Goal: Navigation & Orientation: Find specific page/section

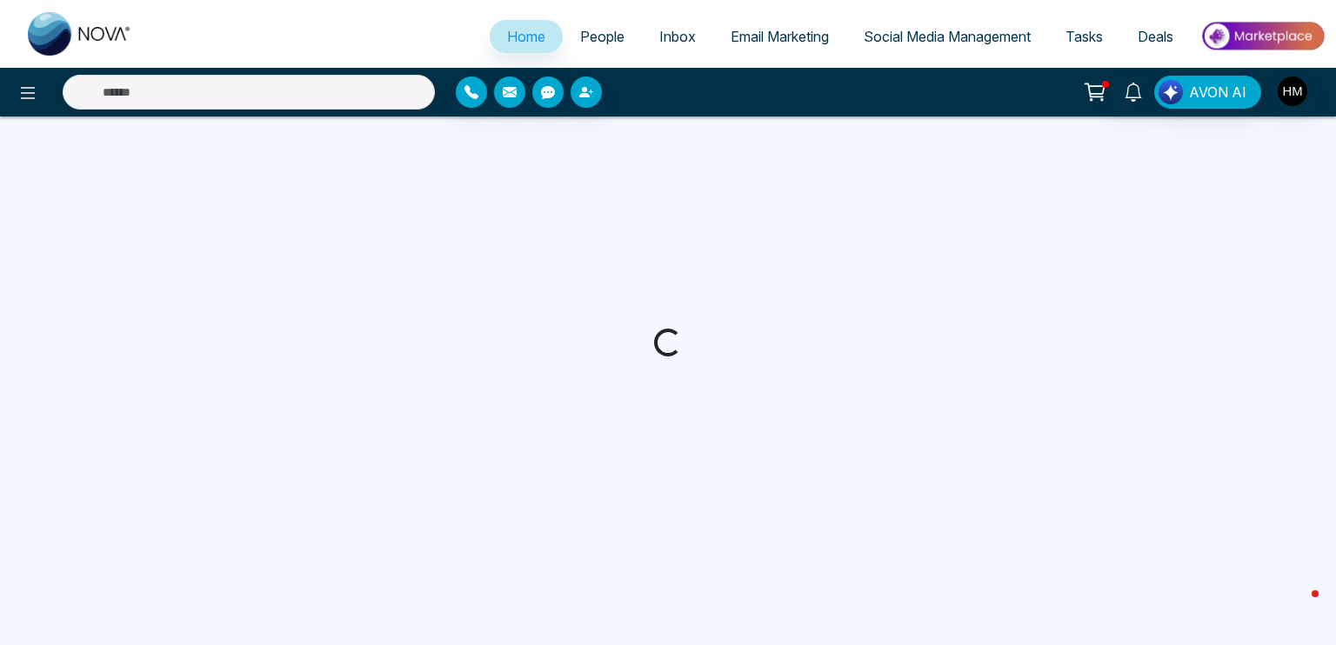
select select "*"
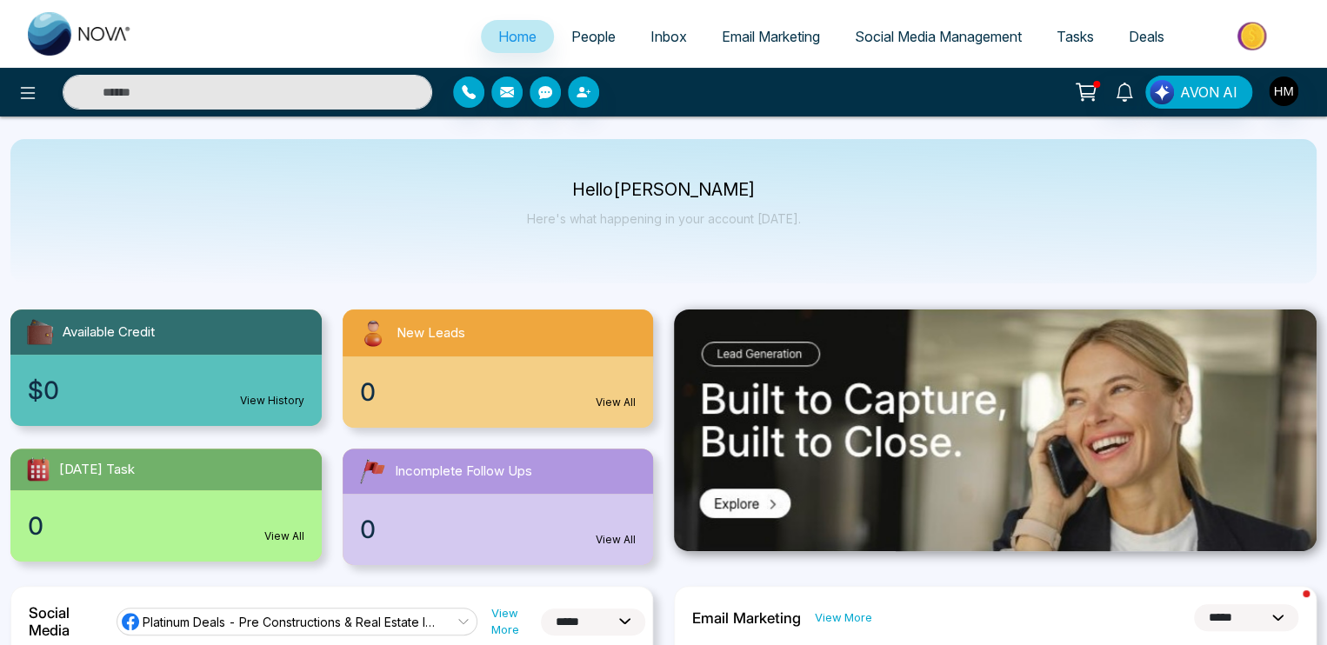
click at [746, 37] on span "Email Marketing" at bounding box center [771, 36] width 98 height 17
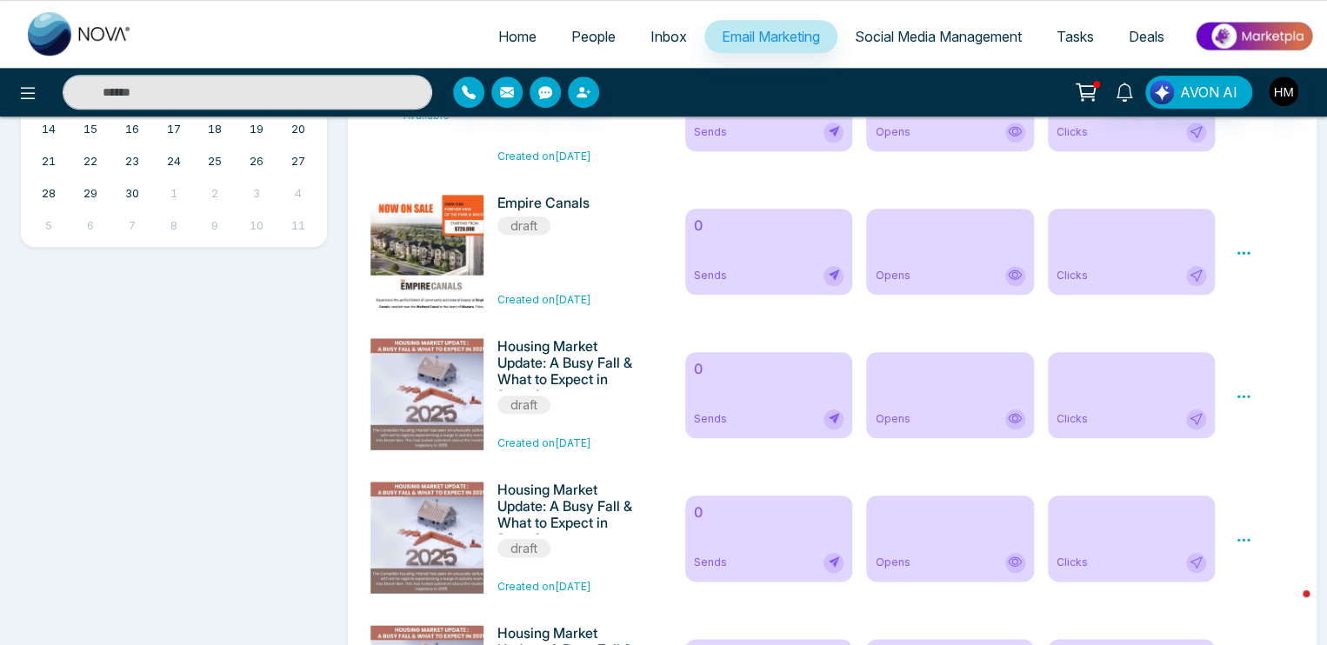
scroll to position [696, 0]
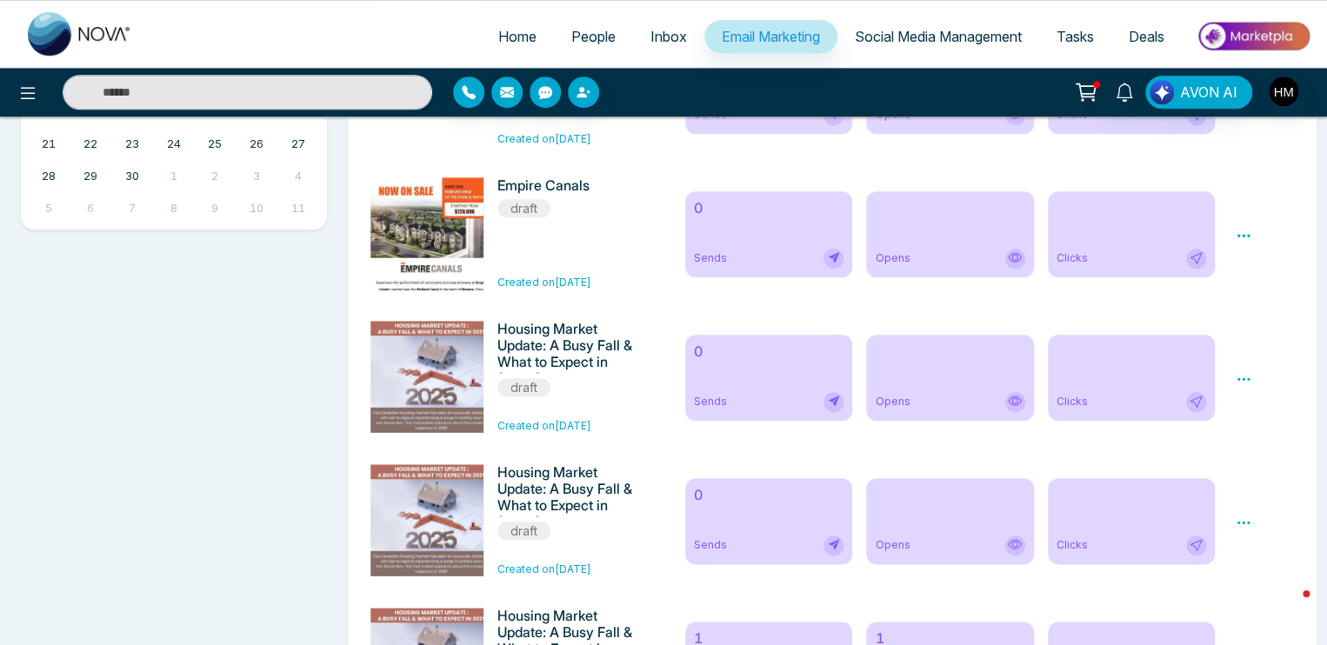
click at [409, 408] on img at bounding box center [432, 548] width 244 height 454
click at [414, 389] on img at bounding box center [432, 548] width 244 height 454
click at [1240, 383] on icon at bounding box center [1244, 379] width 16 height 16
click at [1253, 411] on span "Preview" at bounding box center [1273, 404] width 47 height 15
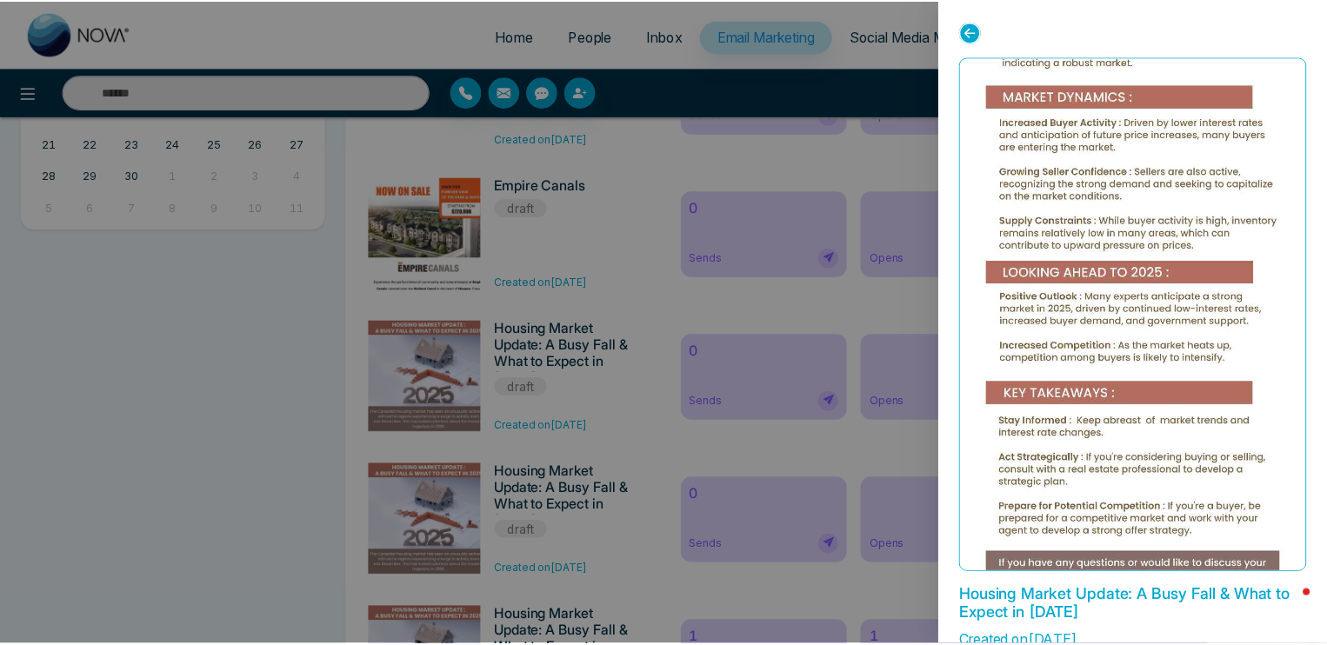
scroll to position [198, 0]
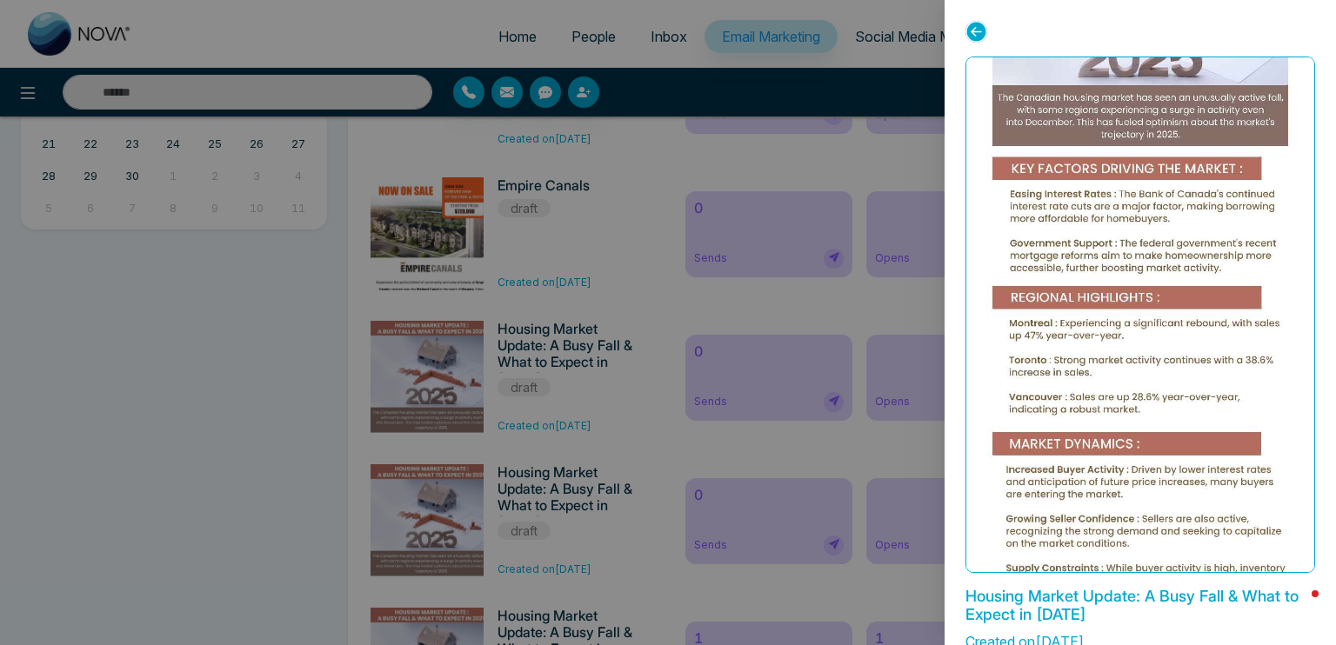
click at [983, 38] on icon at bounding box center [977, 32] width 22 height 22
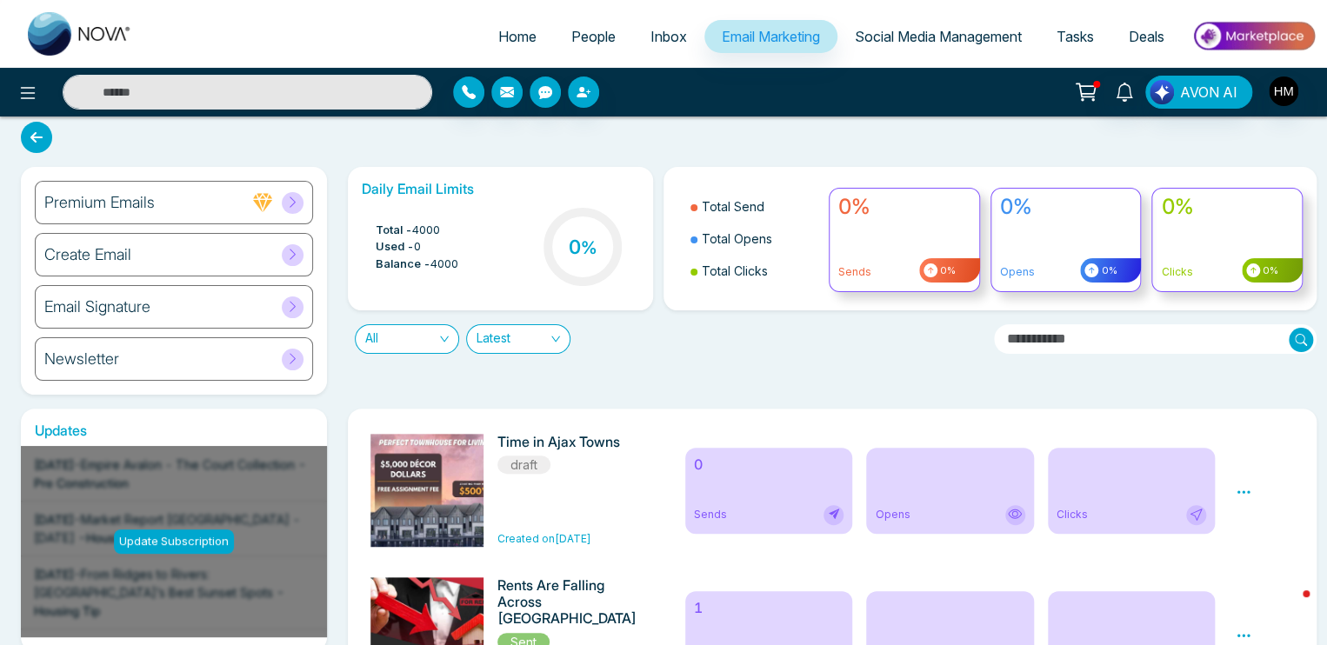
scroll to position [0, 0]
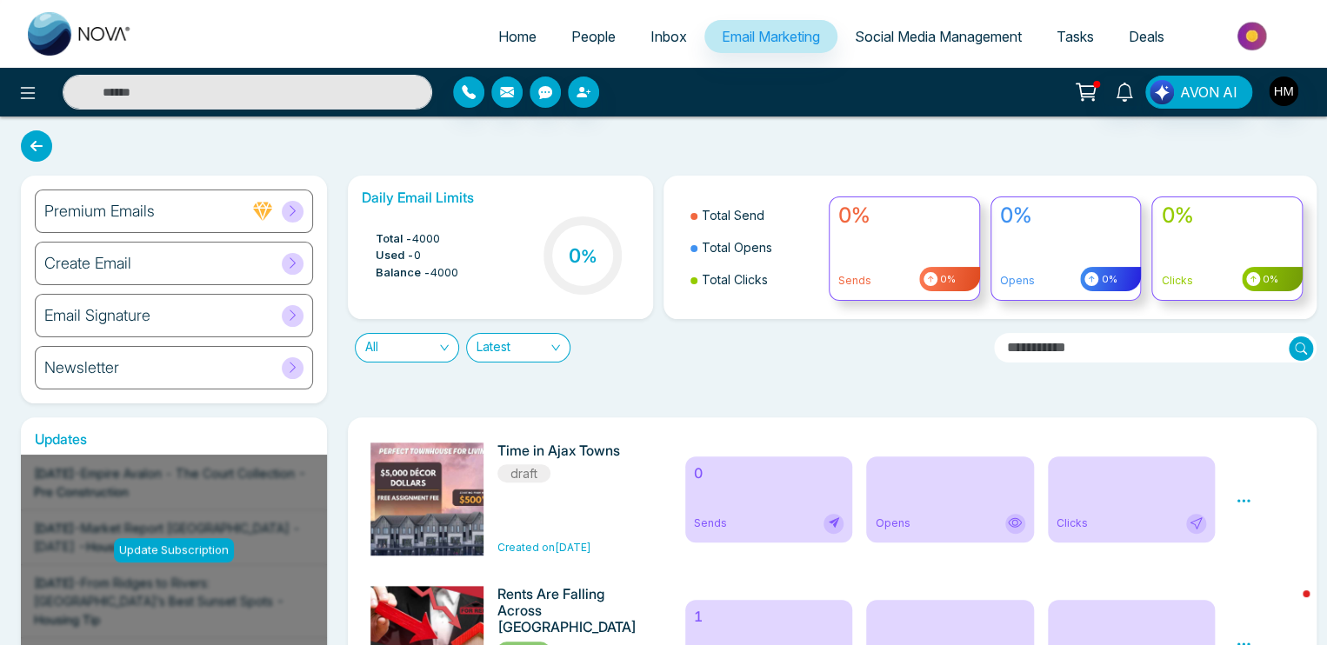
click at [94, 375] on h6 "Newsletter" at bounding box center [81, 367] width 75 height 19
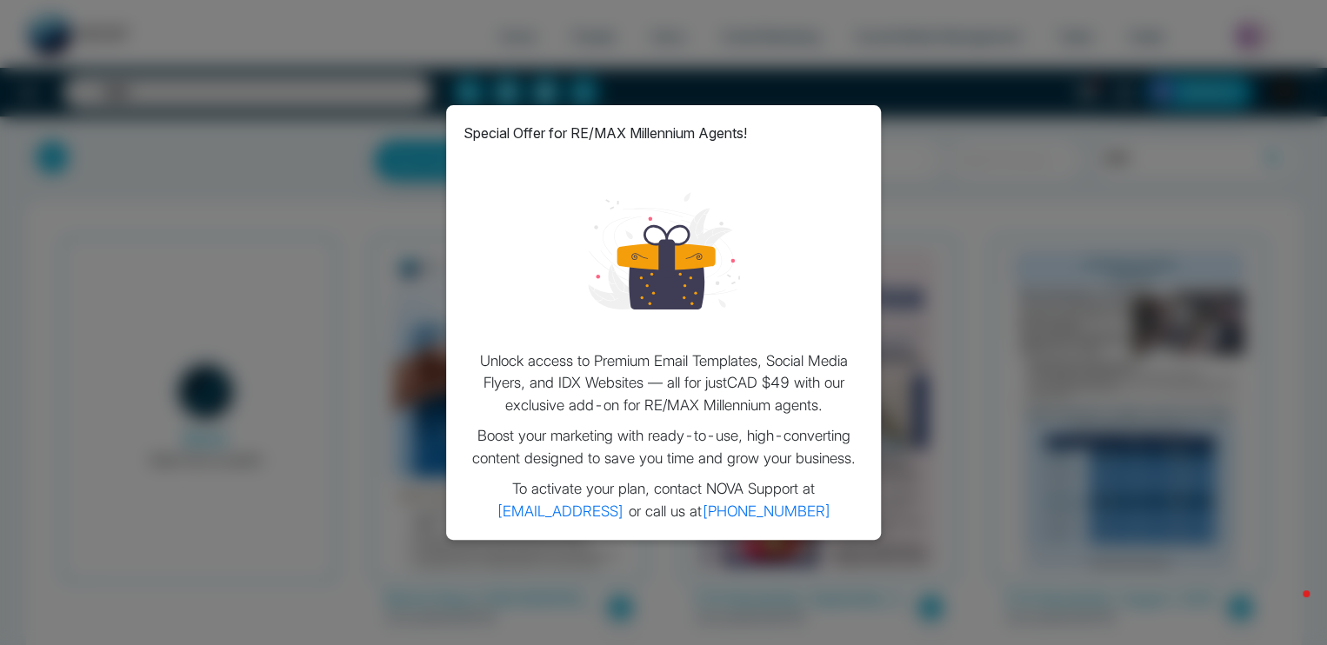
click at [1093, 134] on div "Special Offer for RE/MAX Millennium Agents! Unlock access to Premium Email Temp…" at bounding box center [663, 322] width 1327 height 645
click at [677, 85] on div "Special Offer for RE/MAX Millennium Agents! Unlock access to Premium Email Temp…" at bounding box center [663, 322] width 1327 height 645
click at [630, 110] on div "Special Offer for RE/MAX Millennium Agents! Unlock access to Premium Email Temp…" at bounding box center [663, 322] width 435 height 435
click at [1206, 593] on div "Special Offer for RE/MAX Millennium Agents! Unlock access to Premium Email Temp…" at bounding box center [663, 322] width 1327 height 645
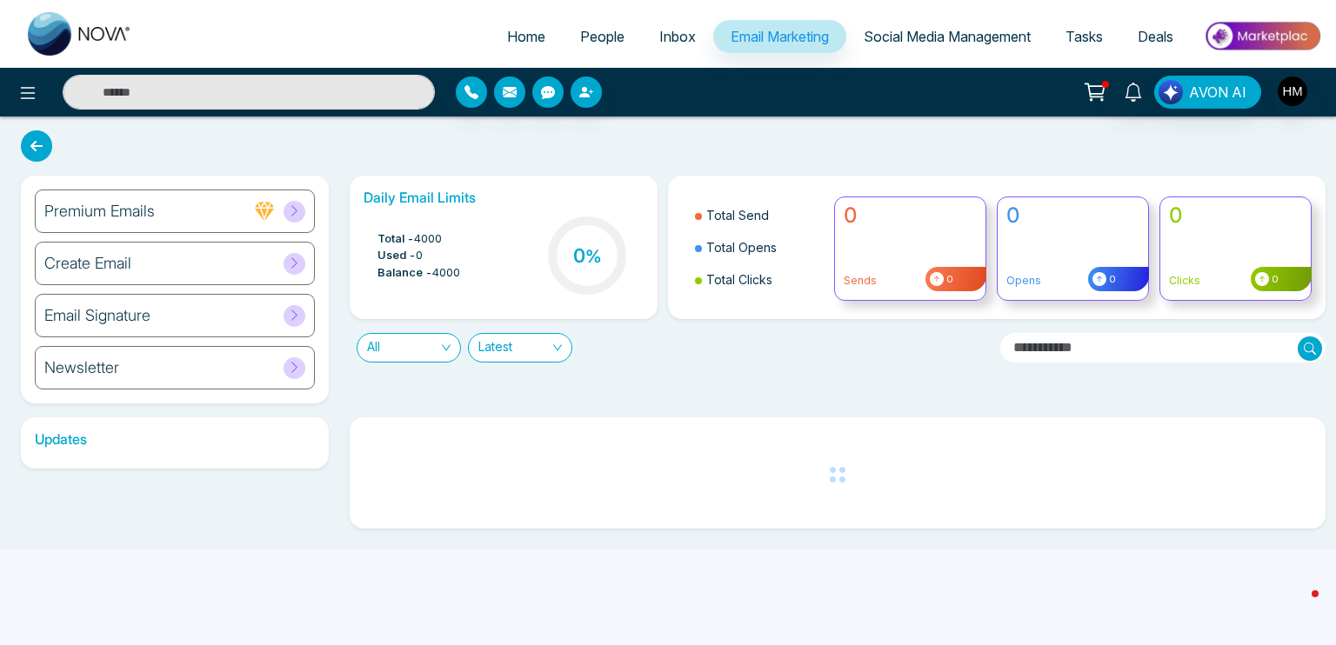
click at [492, 33] on link "Home" at bounding box center [526, 36] width 73 height 33
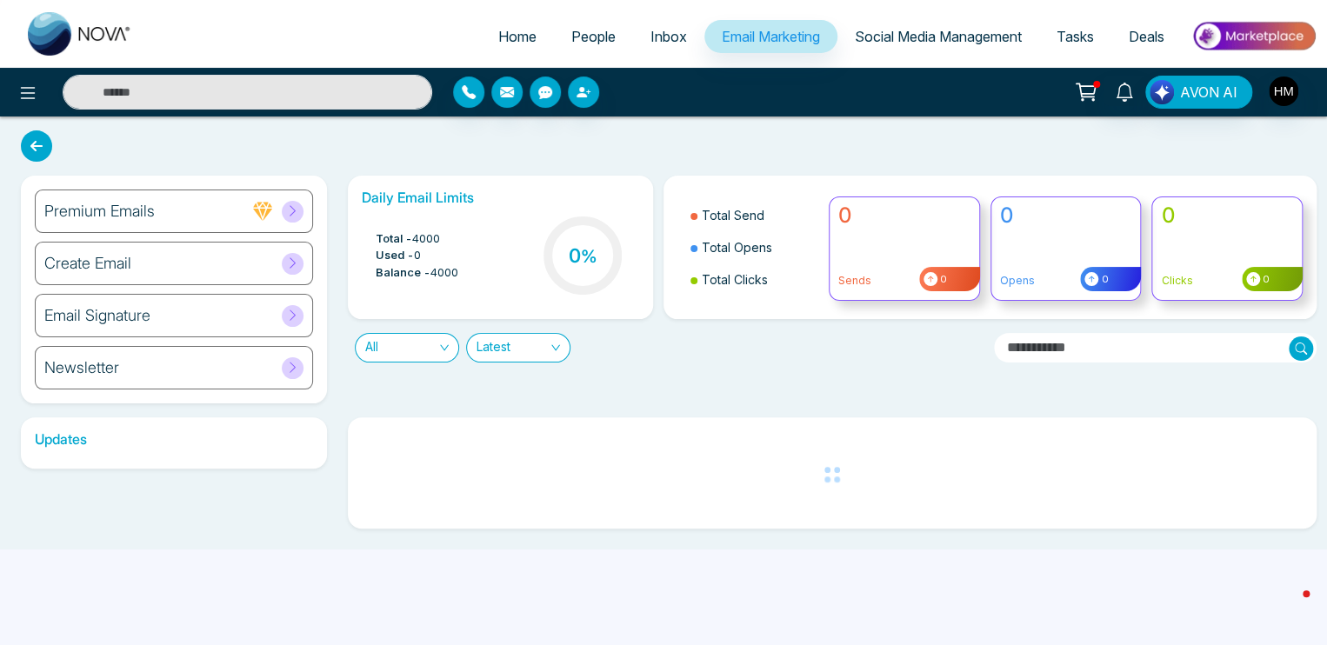
select select "*"
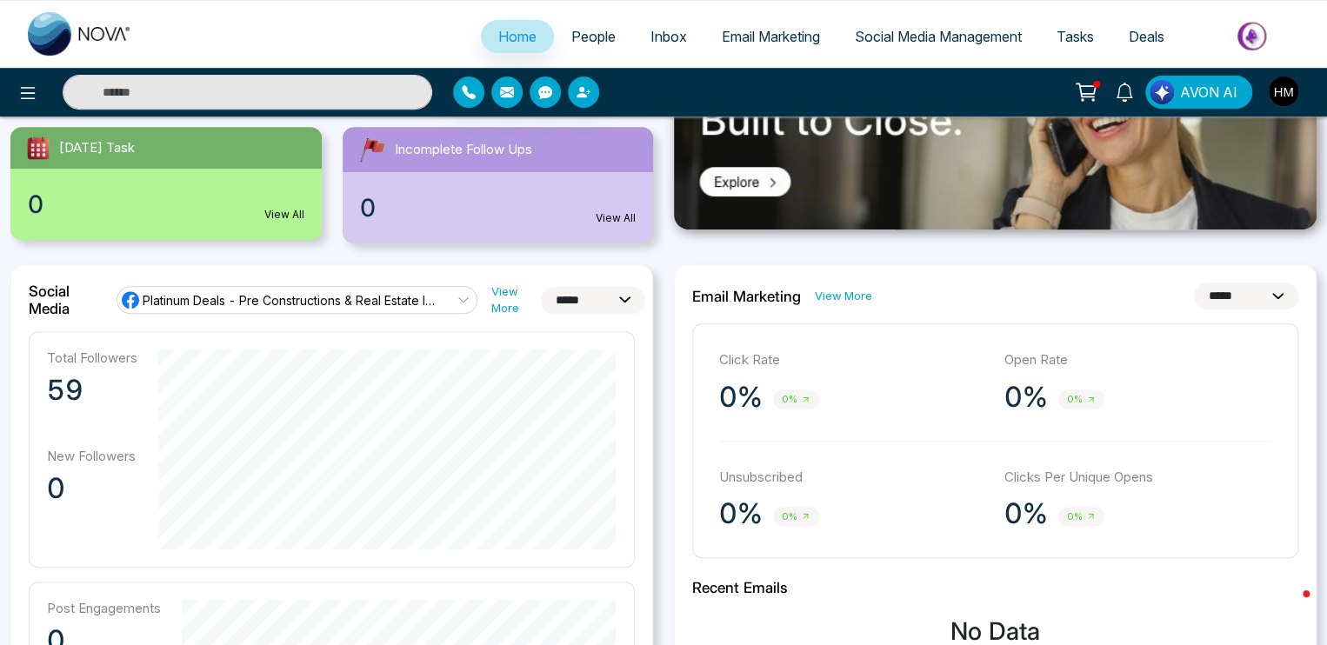
scroll to position [320, 0]
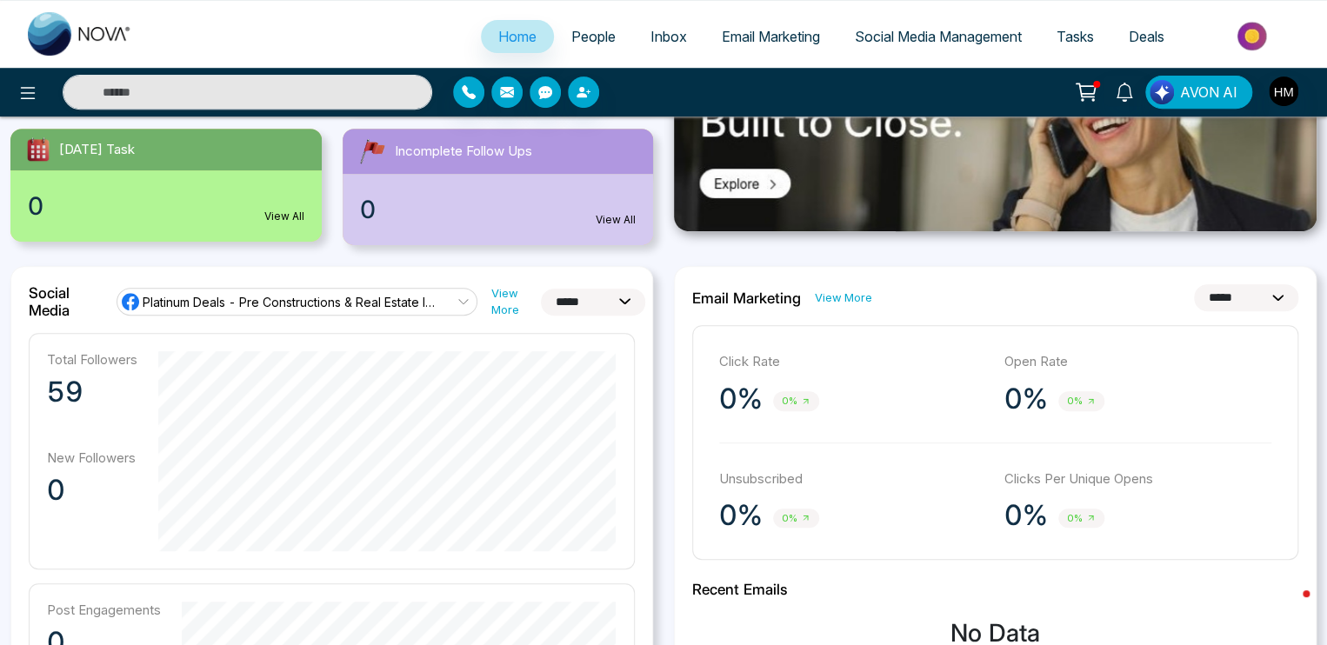
click at [1093, 90] on icon at bounding box center [1086, 92] width 24 height 24
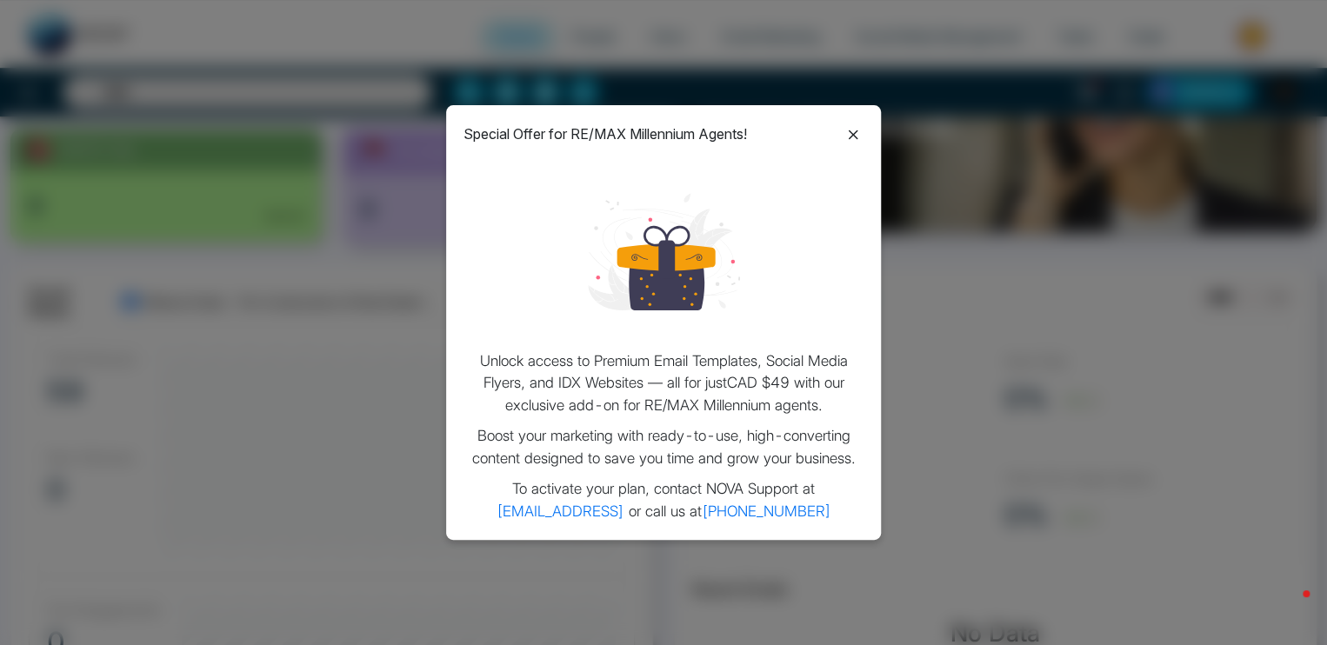
click at [855, 136] on icon at bounding box center [854, 135] width 10 height 10
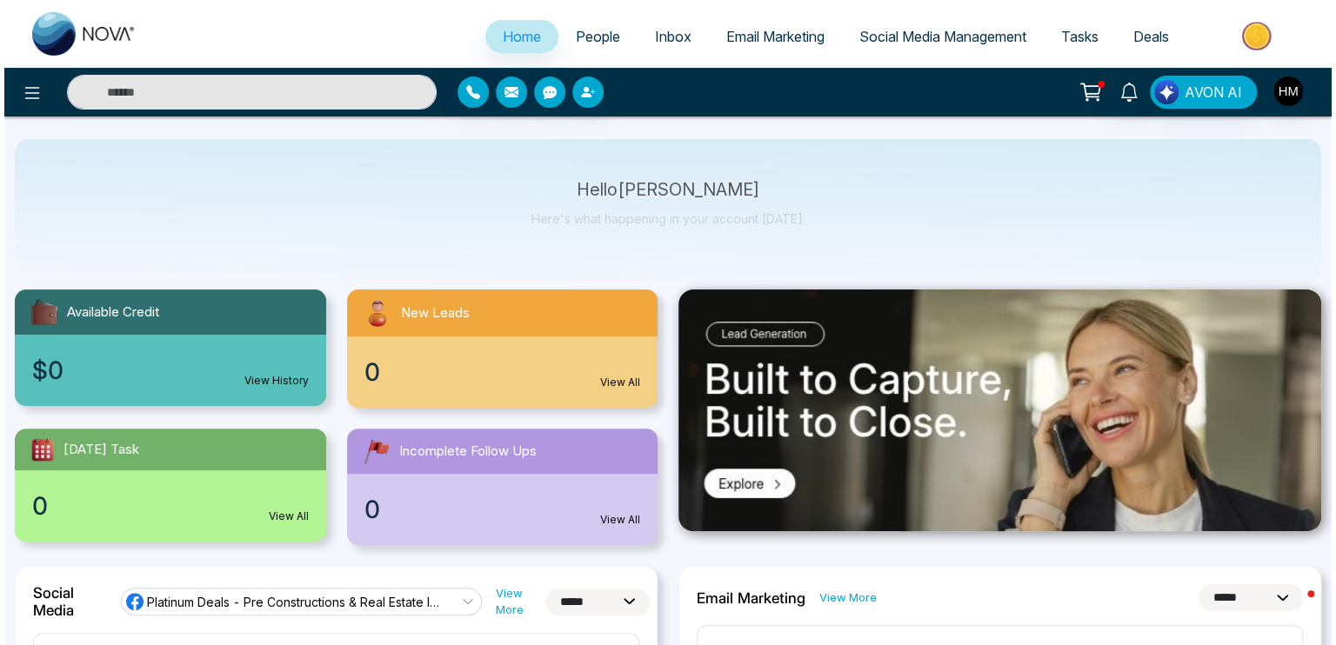
scroll to position [0, 0]
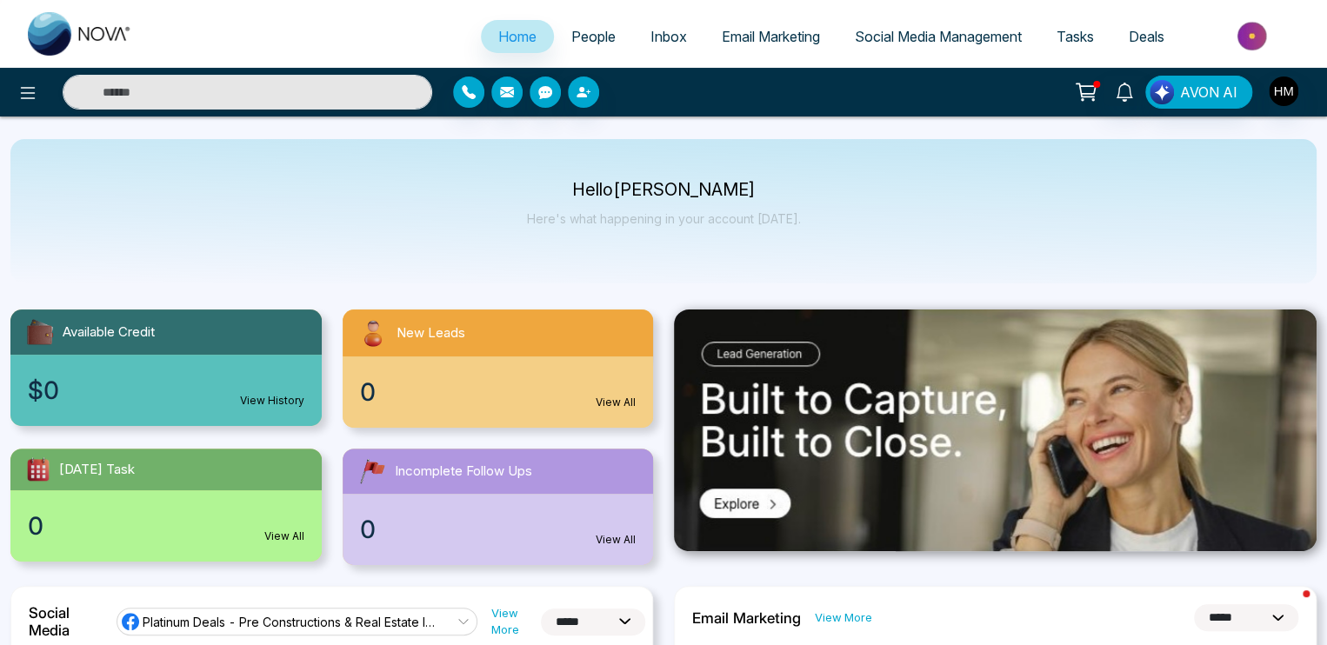
click at [660, 37] on span "Inbox" at bounding box center [669, 36] width 37 height 17
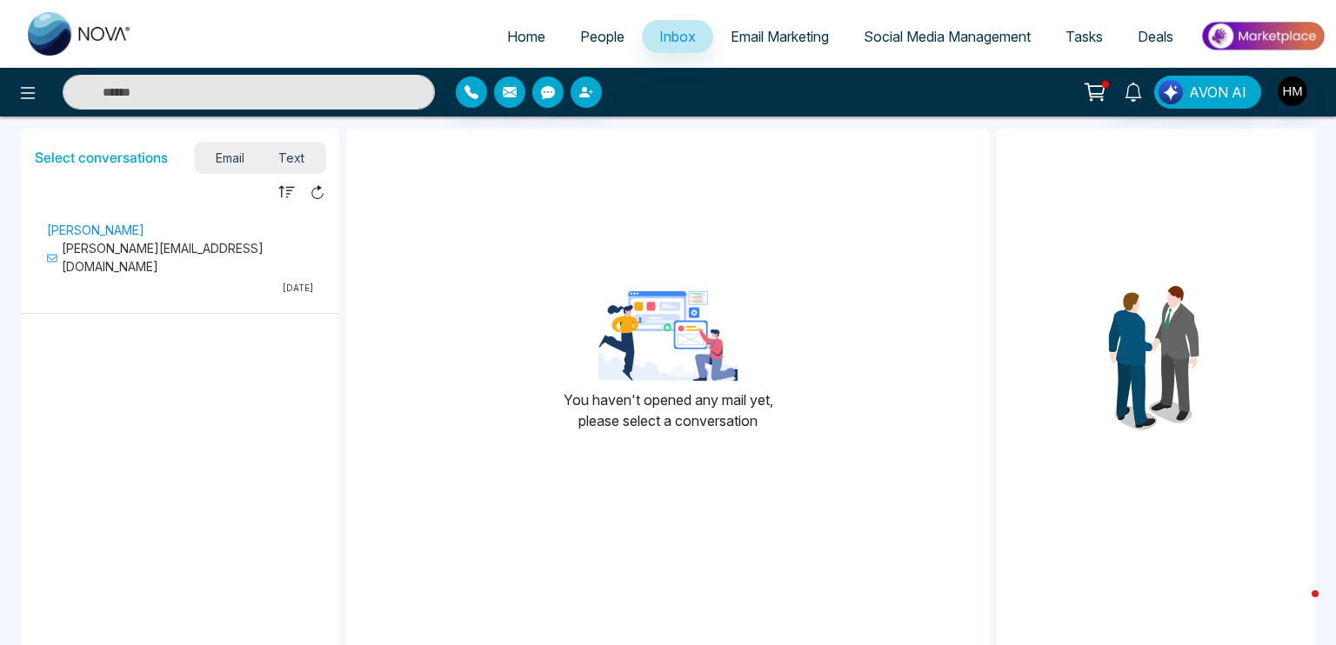
click at [129, 251] on p "[PERSON_NAME][EMAIL_ADDRESS][DOMAIN_NAME]" at bounding box center [180, 257] width 266 height 37
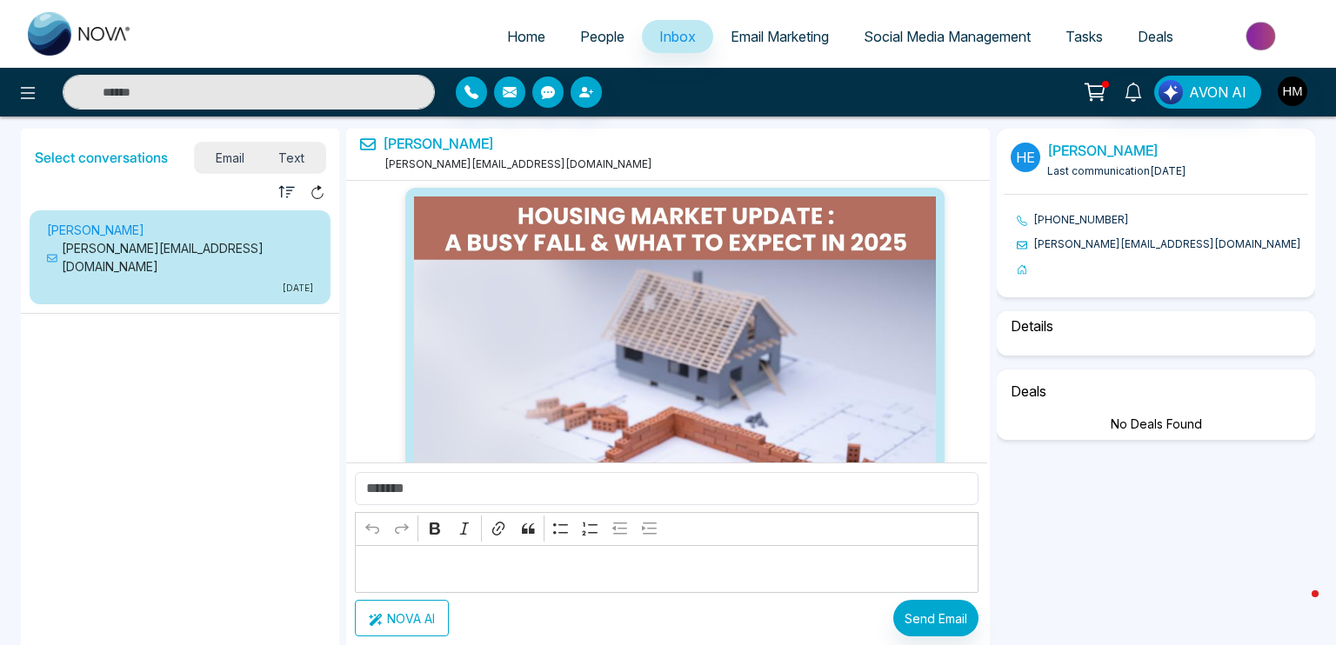
select select "****"
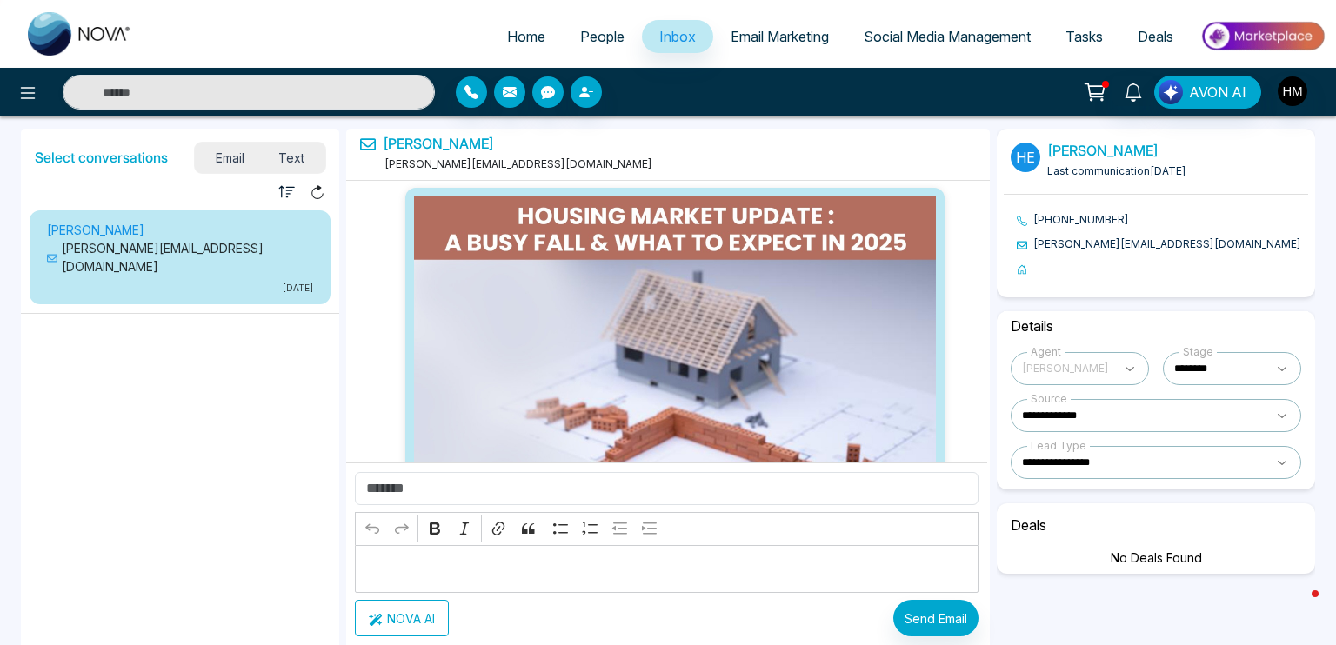
select select "*"
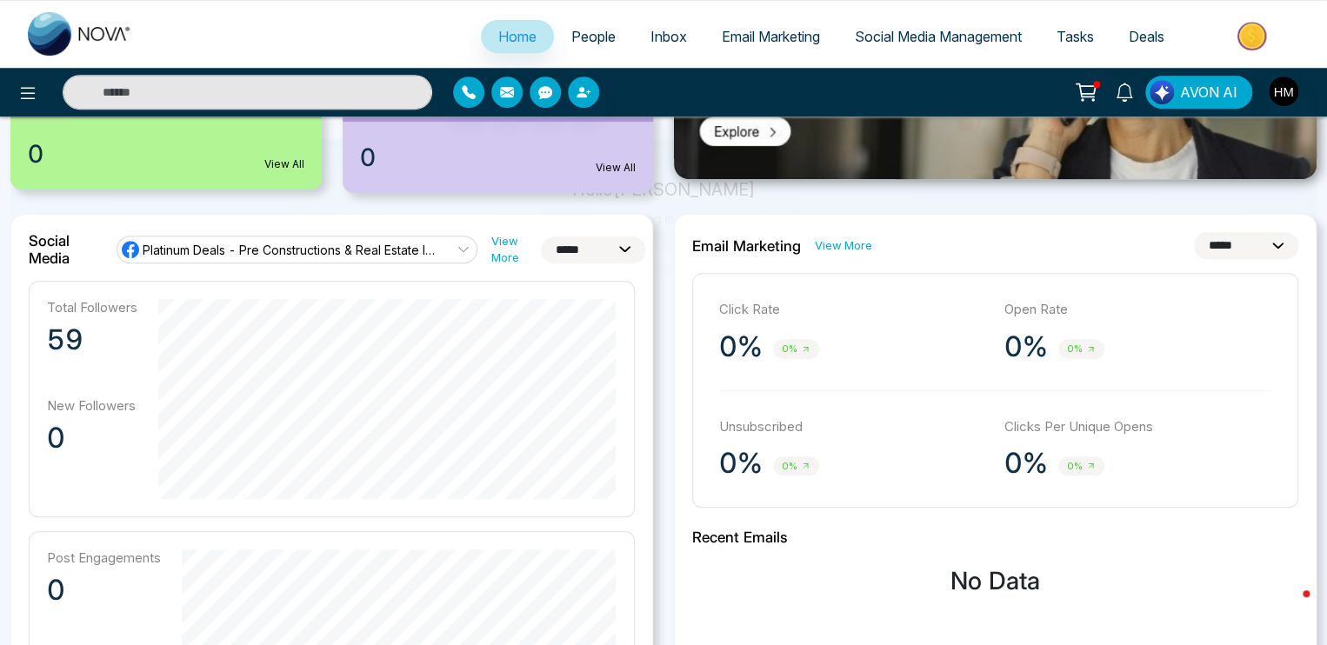
scroll to position [146, 0]
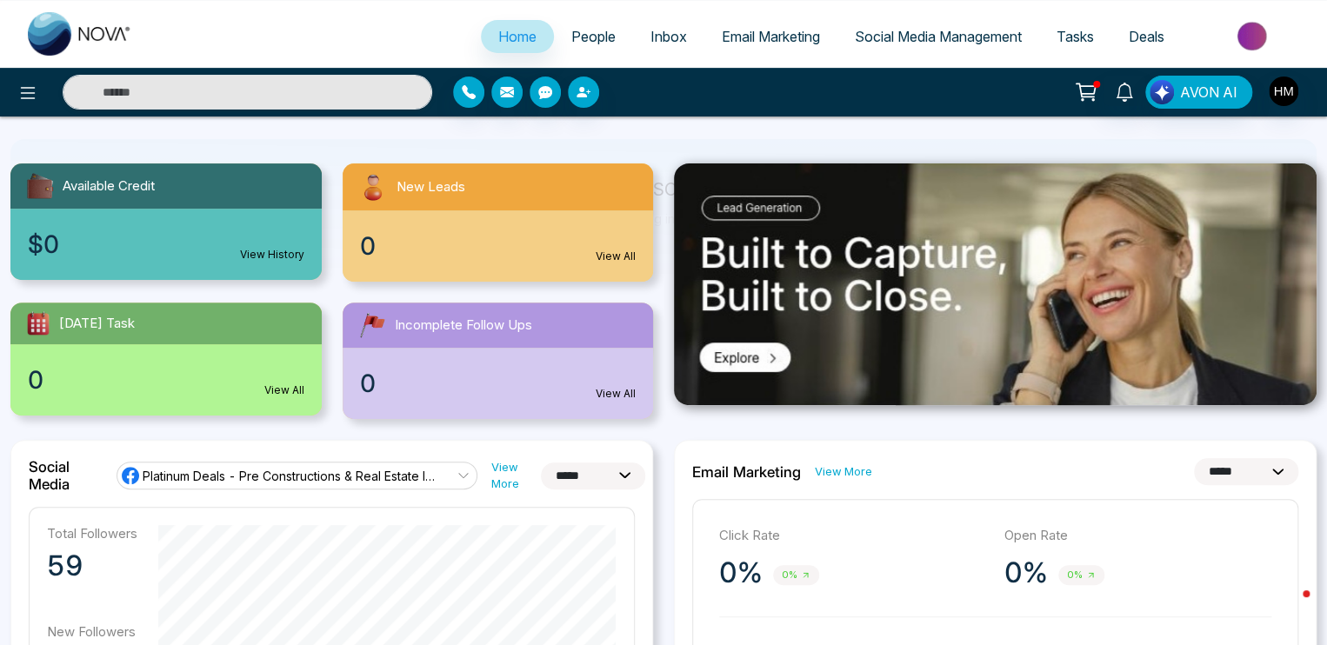
click at [921, 40] on span "Social Media Management" at bounding box center [938, 36] width 167 height 17
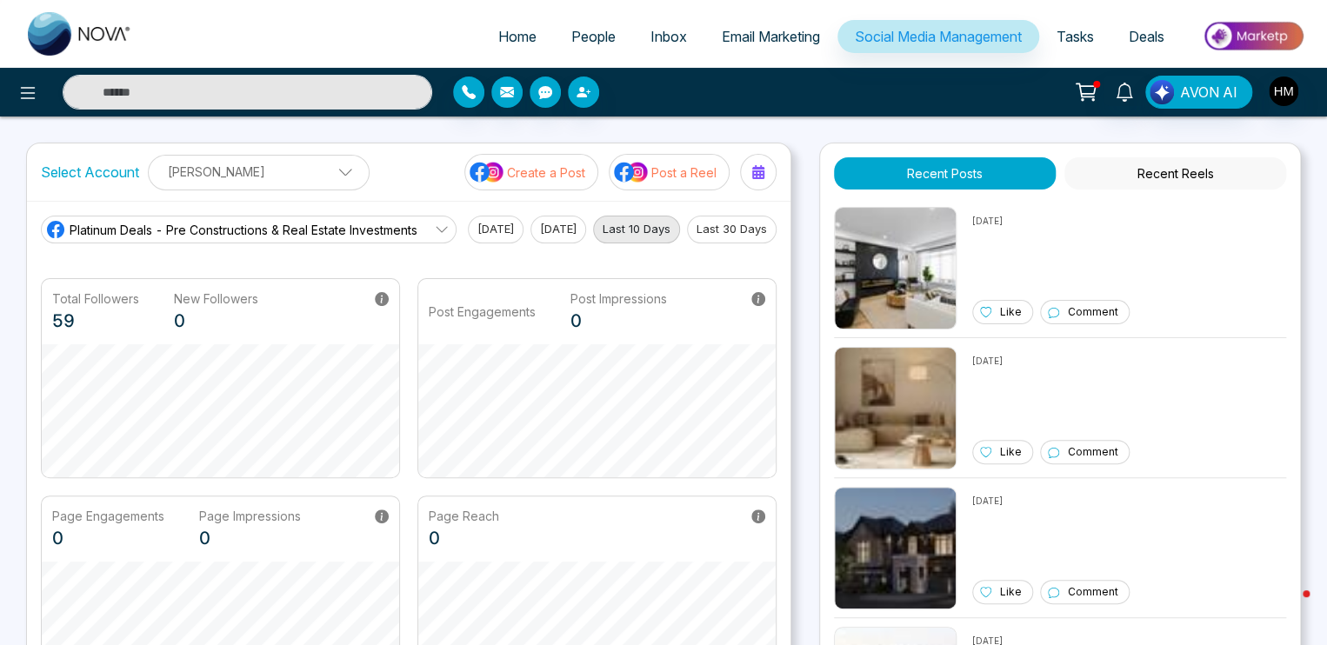
click at [518, 34] on span "Home" at bounding box center [517, 36] width 38 height 17
select select "*"
